Goal: Task Accomplishment & Management: Manage account settings

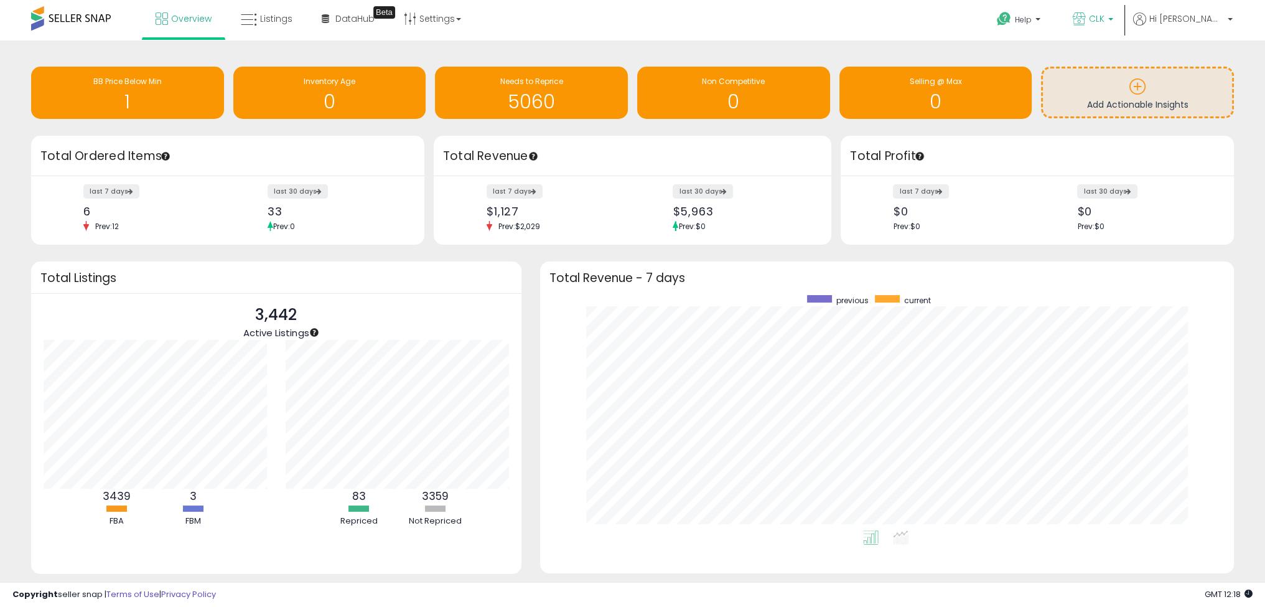
click at [1123, 18] on link "CLK" at bounding box center [1093, 20] width 59 height 40
click at [1041, 23] on b at bounding box center [1038, 22] width 5 height 9
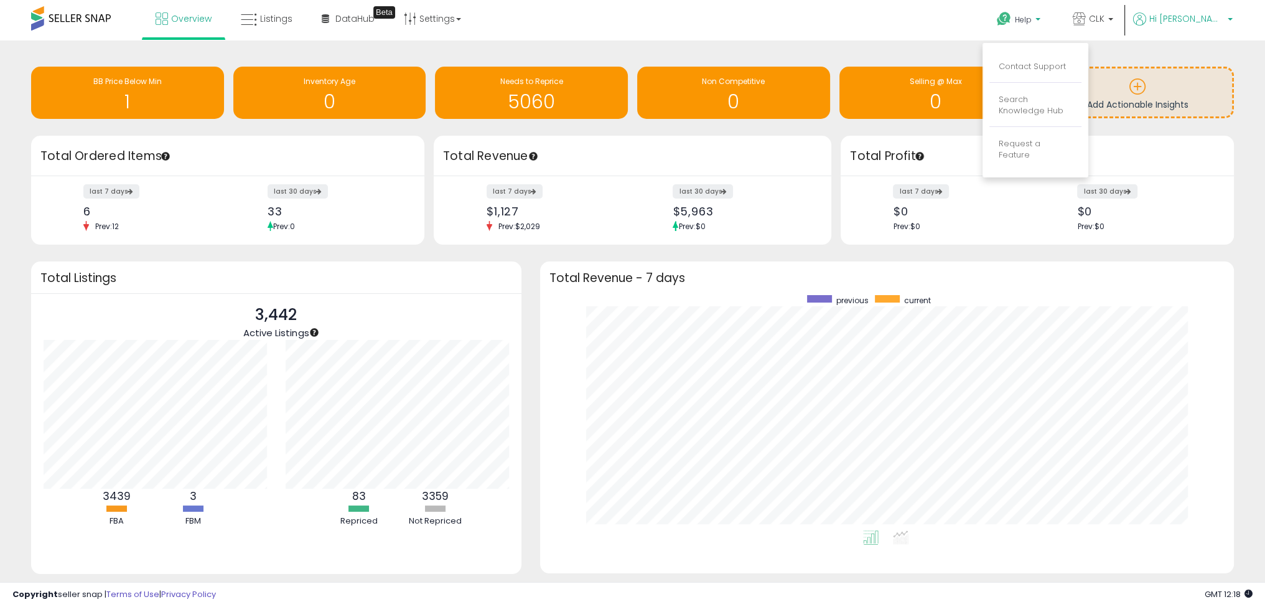
click at [1213, 24] on span "Hi [PERSON_NAME]" at bounding box center [1187, 18] width 75 height 12
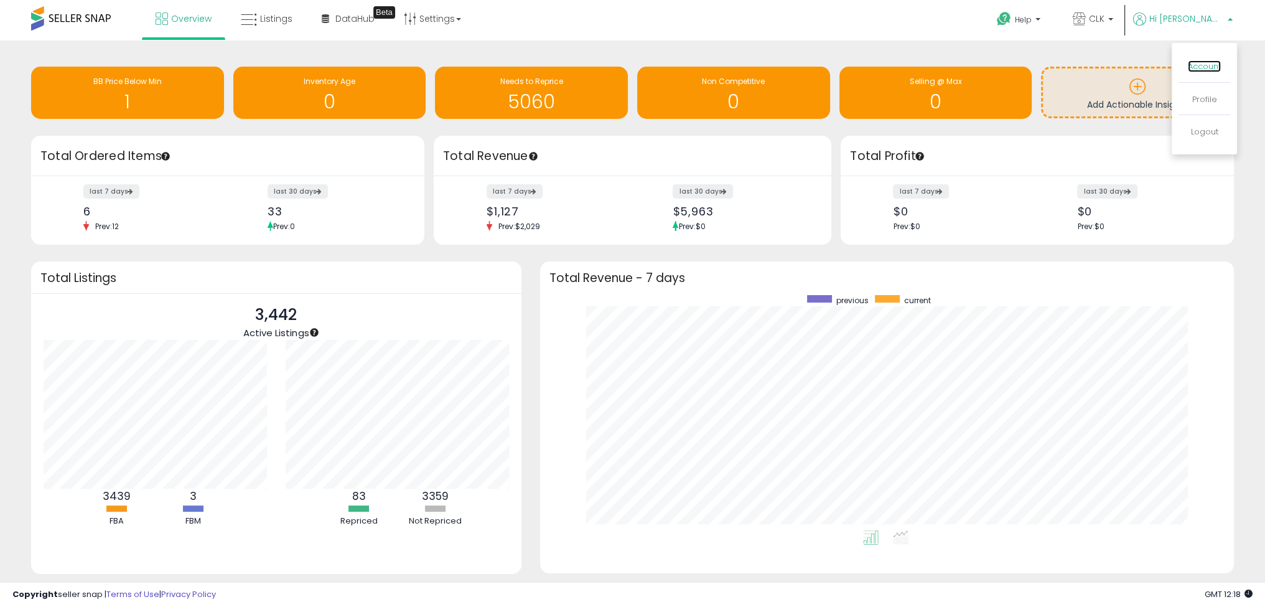
click at [1202, 63] on link "Account" at bounding box center [1204, 66] width 33 height 12
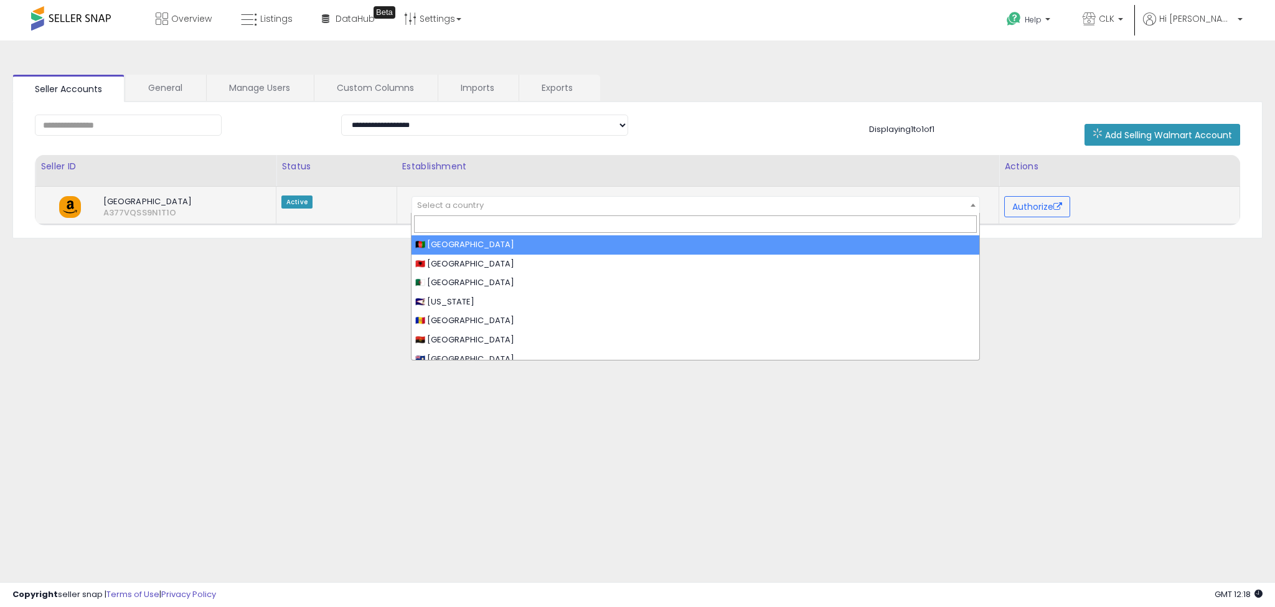
click at [451, 209] on span "Select a country" at bounding box center [450, 205] width 67 height 12
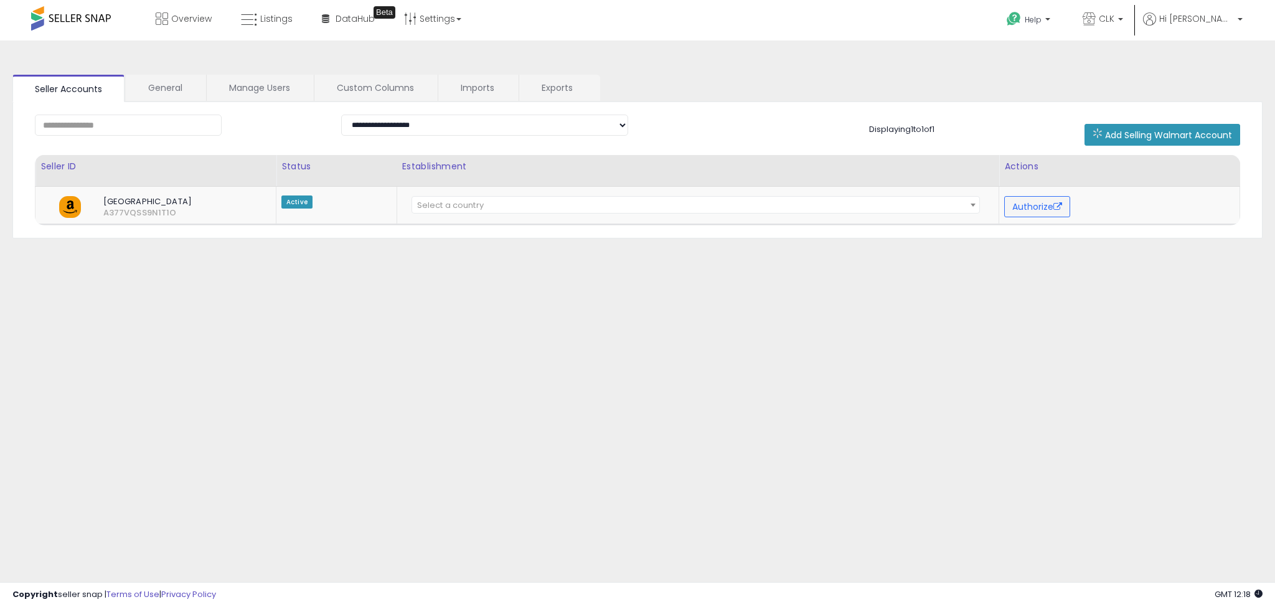
click at [320, 305] on div "**********" at bounding box center [637, 311] width 1262 height 517
click at [1028, 200] on button "Authorize" at bounding box center [1037, 206] width 66 height 21
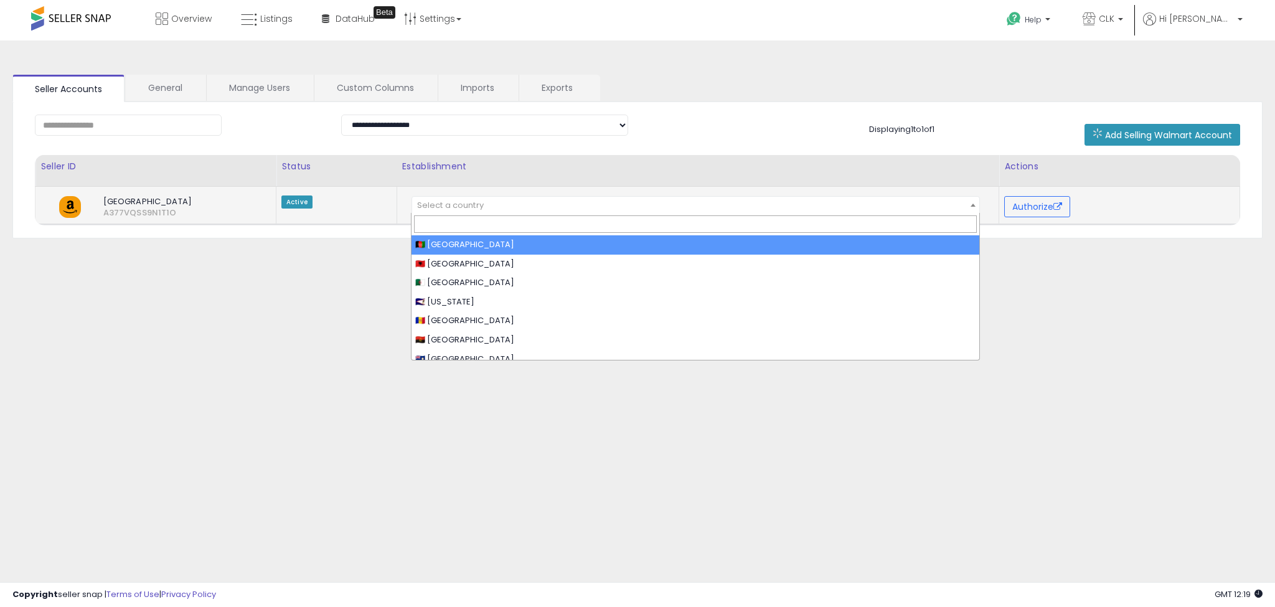
click at [458, 197] on span "Select a country" at bounding box center [696, 205] width 568 height 17
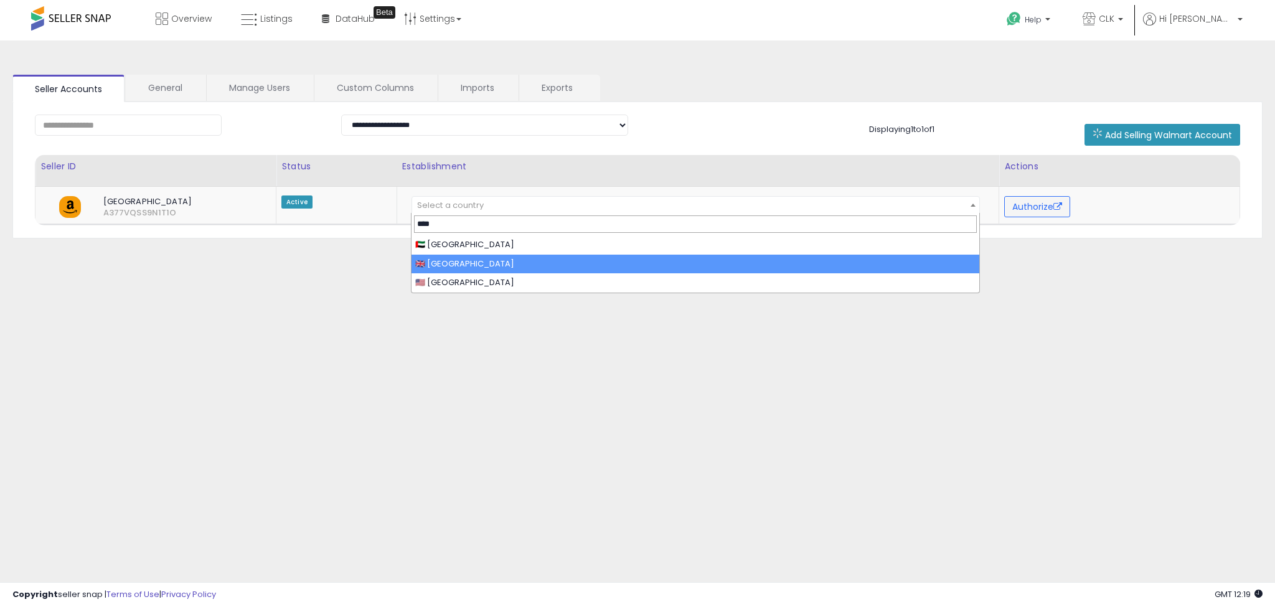
type input "****"
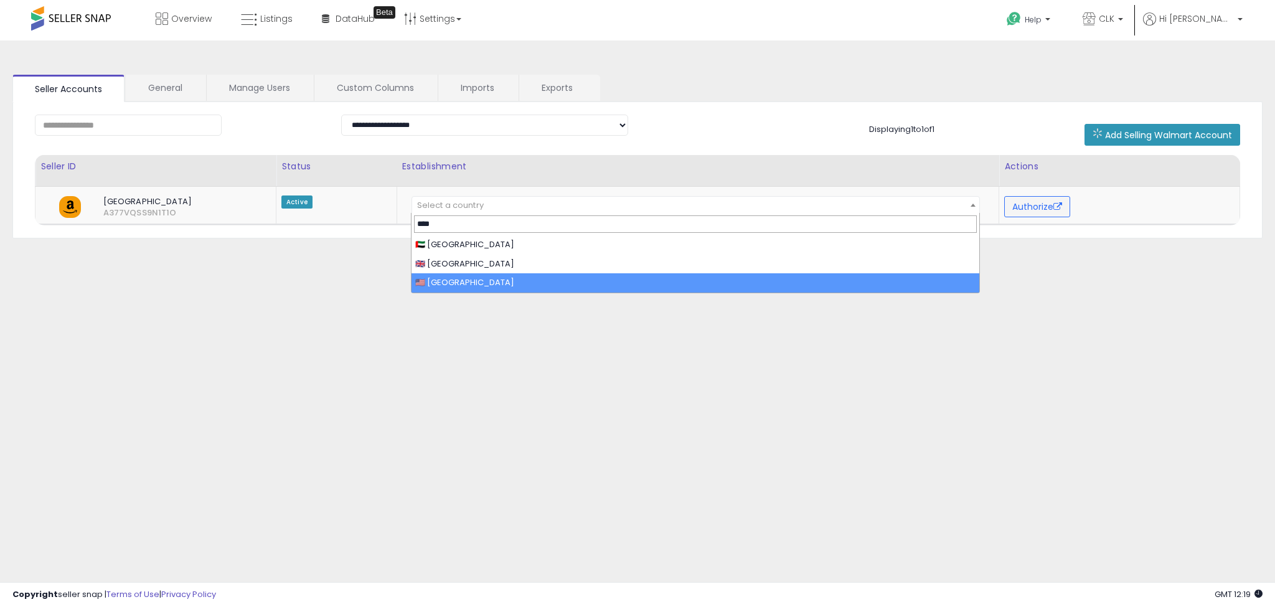
select select "**"
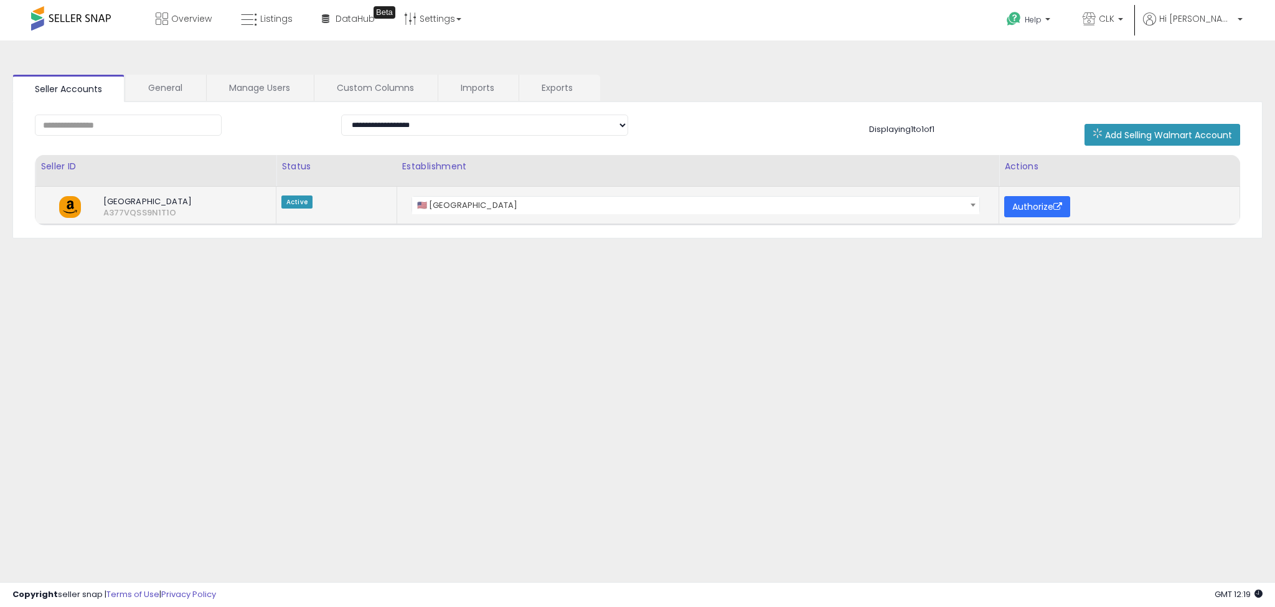
click at [1046, 209] on button "Authorize" at bounding box center [1037, 206] width 66 height 21
click at [395, 128] on select "**********" at bounding box center [485, 125] width 288 height 21
click at [946, 127] on div "Add Selling Walmart Account" at bounding box center [1097, 135] width 306 height 22
click at [1102, 128] on icon at bounding box center [1097, 133] width 10 height 10
click at [1123, 16] on p "CLK" at bounding box center [1102, 20] width 40 height 16
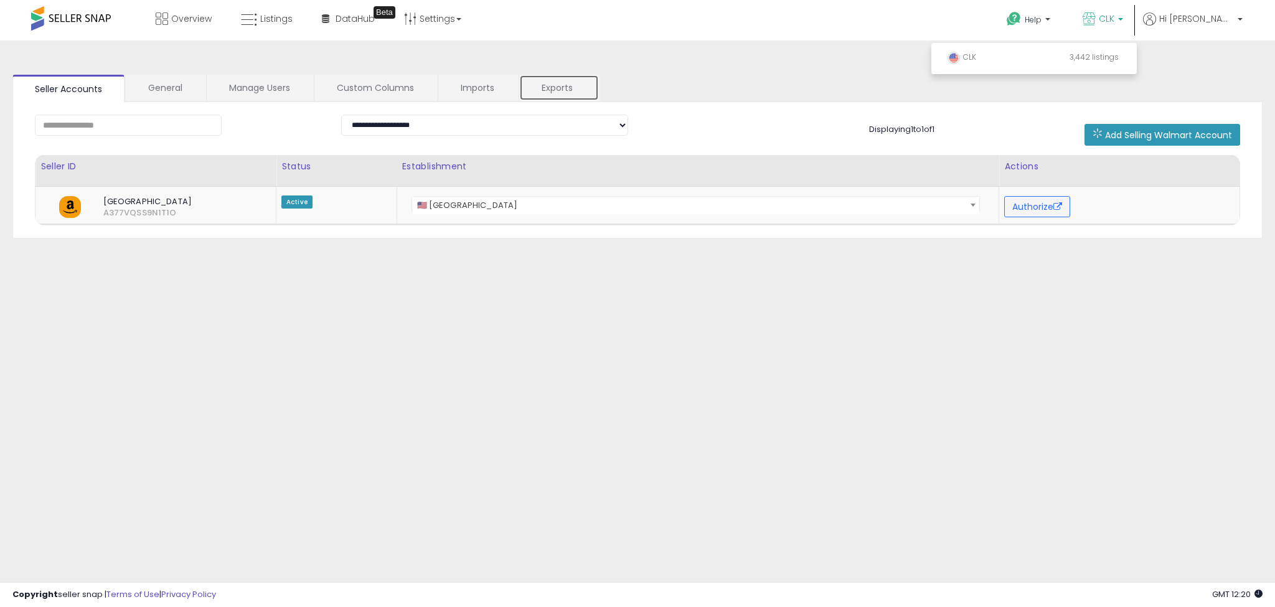
click at [538, 88] on link "Exports" at bounding box center [559, 88] width 80 height 26
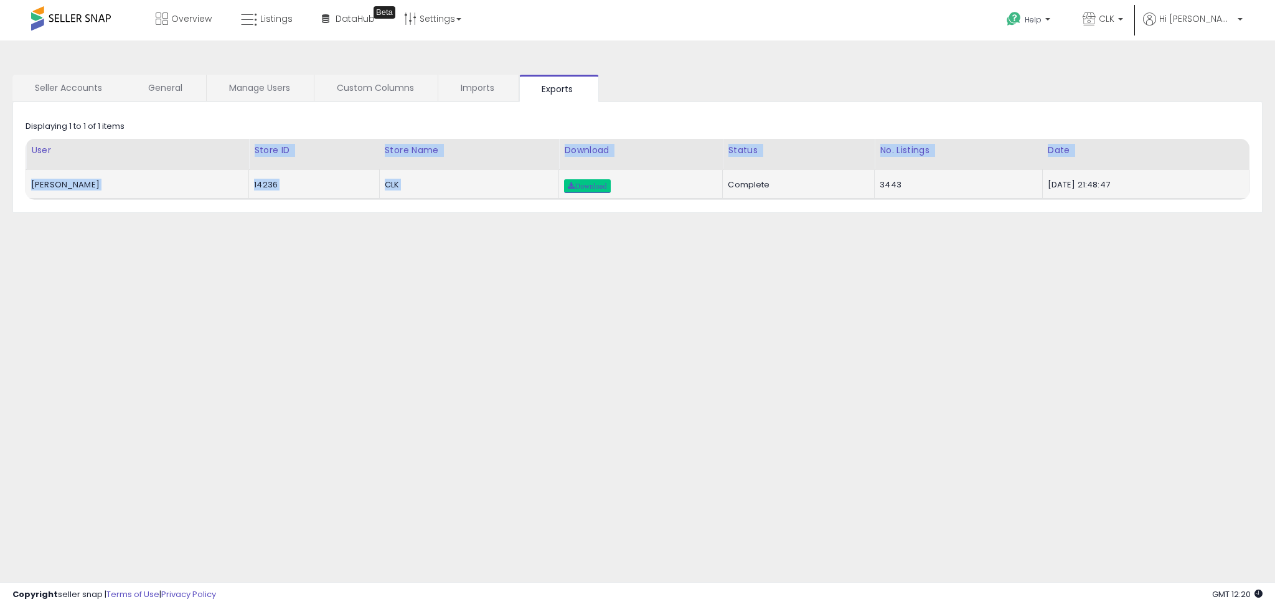
drag, startPoint x: 195, startPoint y: 154, endPoint x: 721, endPoint y: 190, distance: 527.2
click at [721, 190] on table "User Store ID Store Name Download Status Date CLK" at bounding box center [638, 170] width 1224 height 62
click at [723, 190] on td "Complete" at bounding box center [799, 184] width 152 height 29
click at [610, 189] on link "Download" at bounding box center [587, 186] width 46 height 14
click at [461, 93] on link "Imports" at bounding box center [477, 88] width 79 height 26
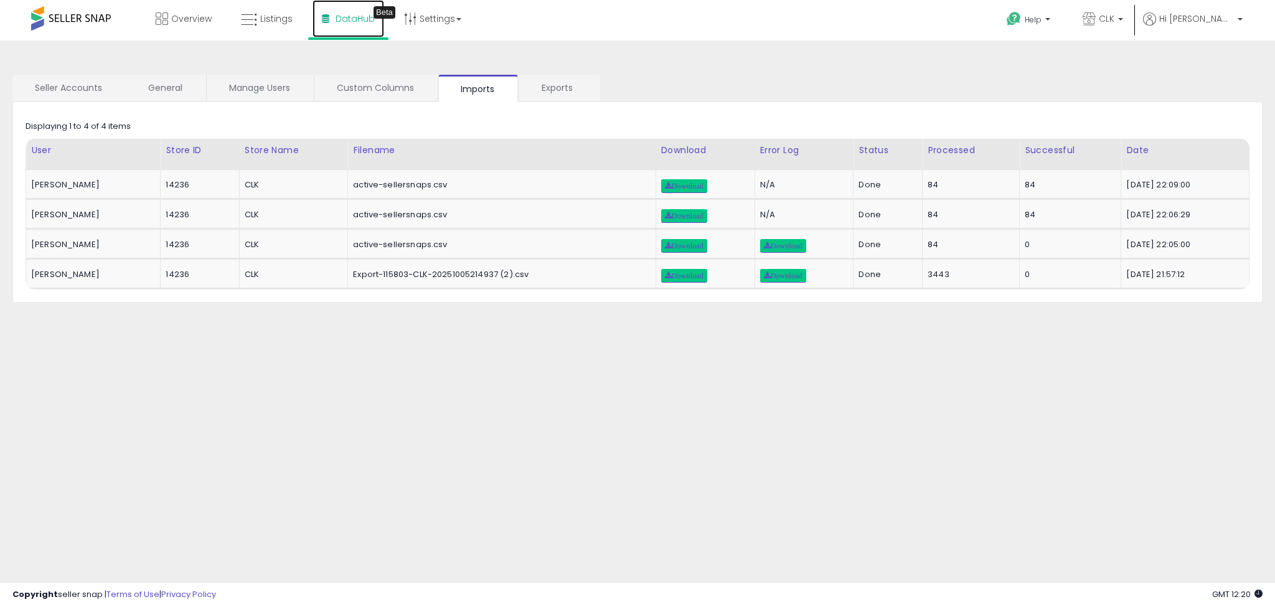
click at [340, 18] on span "DataHub" at bounding box center [354, 18] width 39 height 12
